Goal: Task Accomplishment & Management: Manage account settings

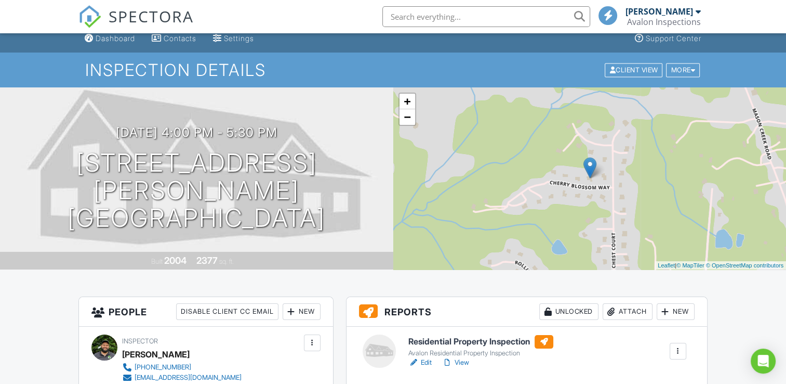
scroll to position [156, 0]
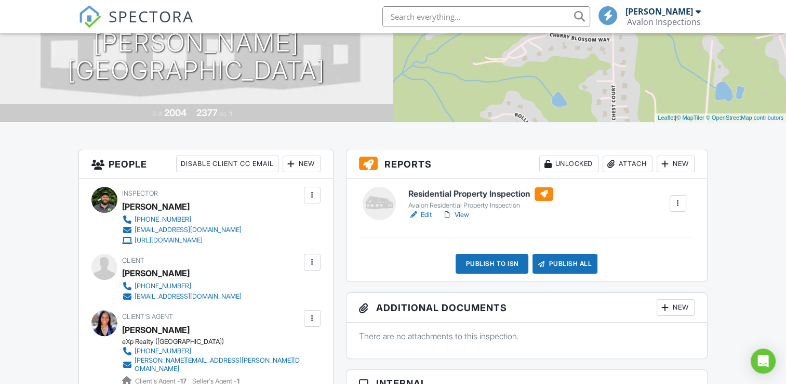
click at [497, 192] on h6 "Residential Property Inspection" at bounding box center [480, 194] width 145 height 14
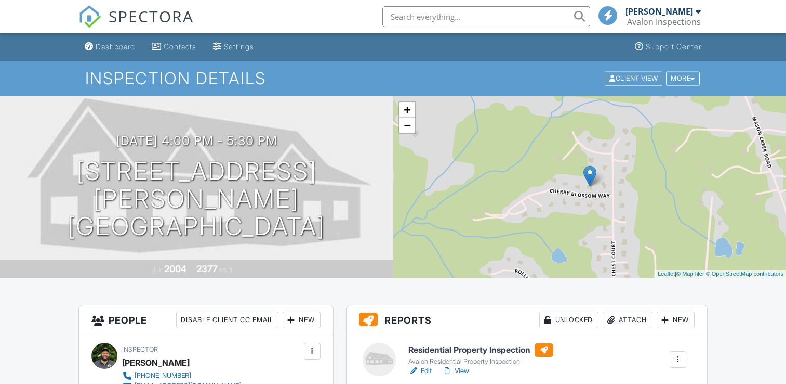
click at [682, 354] on div at bounding box center [678, 359] width 10 height 10
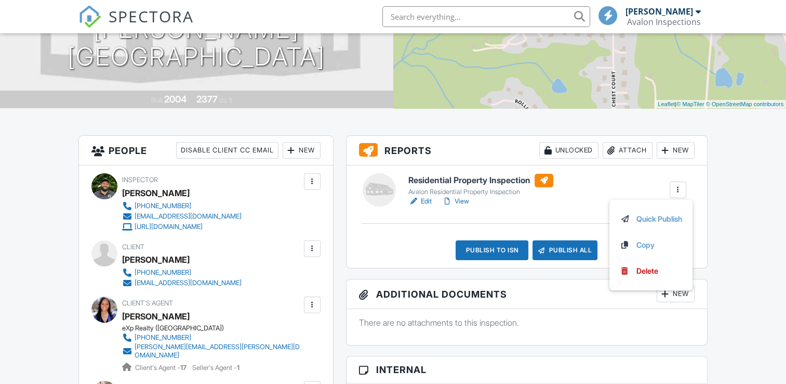
click at [682, 190] on div at bounding box center [678, 189] width 10 height 10
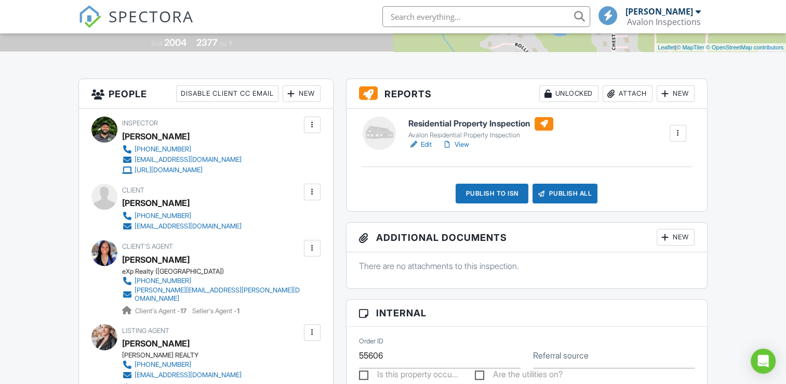
scroll to position [190, 0]
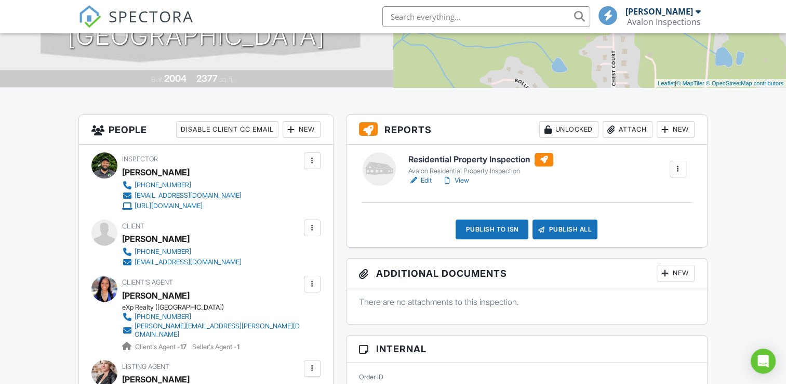
click at [422, 175] on link "Edit" at bounding box center [419, 180] width 23 height 10
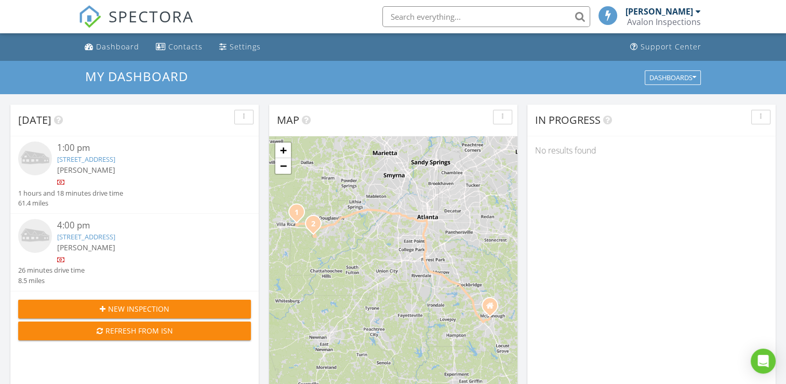
click at [73, 237] on link "7406 Cherry Blossom Way, Winston, GA 30187" at bounding box center [86, 236] width 58 height 9
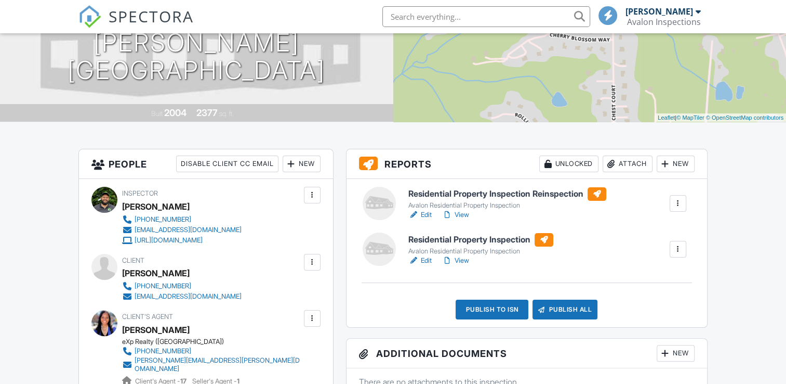
click at [679, 251] on div at bounding box center [678, 249] width 10 height 10
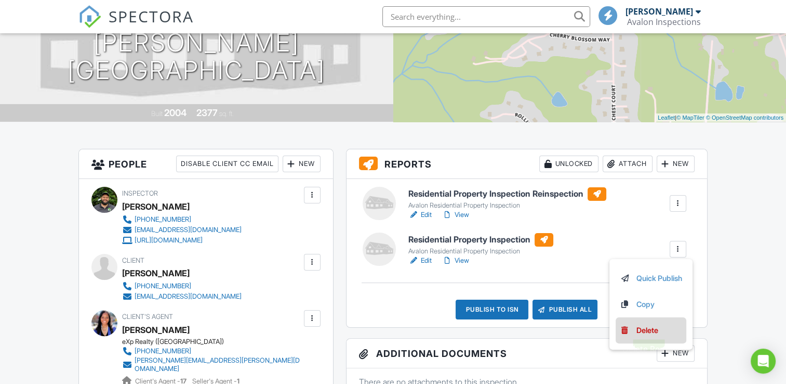
click at [645, 327] on div "Delete" at bounding box center [648, 329] width 22 height 11
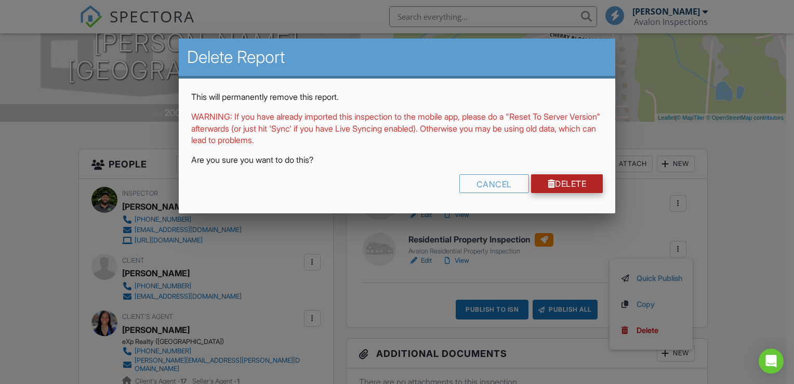
click at [565, 185] on link "Delete" at bounding box center [567, 183] width 72 height 19
